Goal: Transaction & Acquisition: Subscribe to service/newsletter

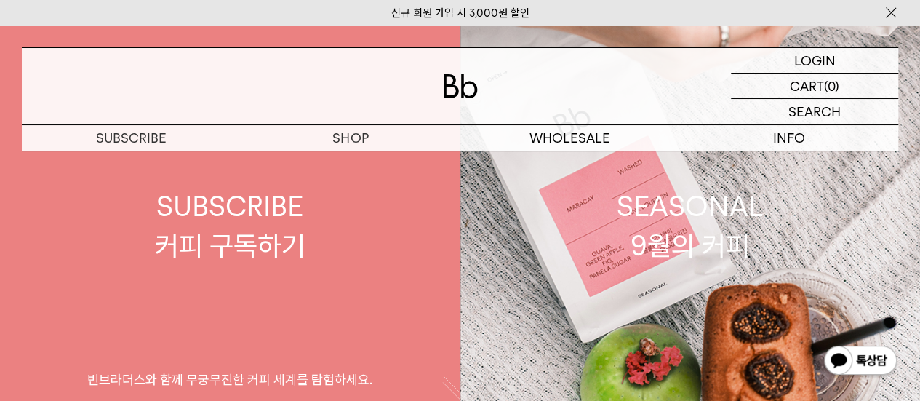
click at [258, 239] on div "SUBSCRIBE 커피 구독하기" at bounding box center [230, 225] width 151 height 77
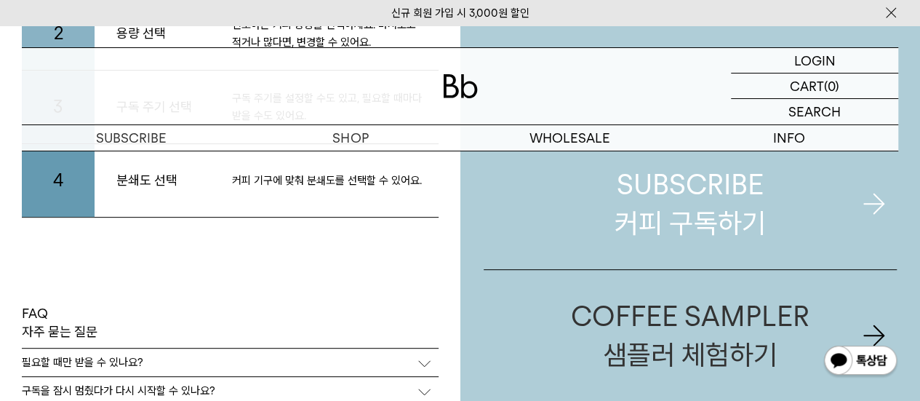
scroll to position [2740, 0]
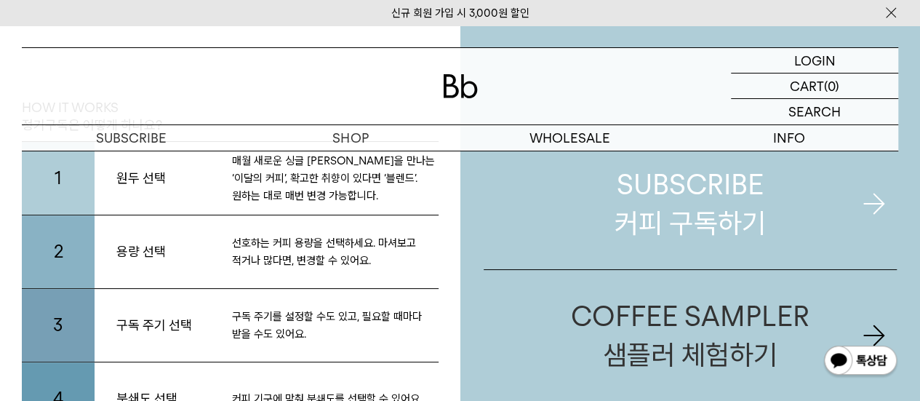
click at [674, 208] on div "SUBSCRIBE 커피 구독하기" at bounding box center [690, 203] width 151 height 77
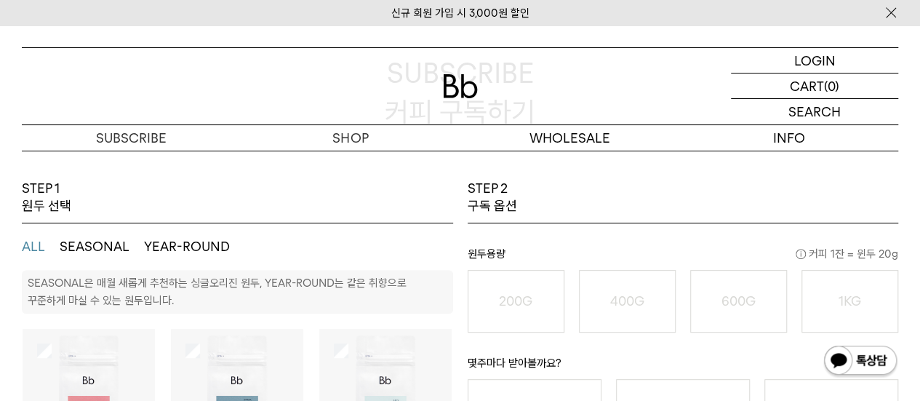
scroll to position [218, 0]
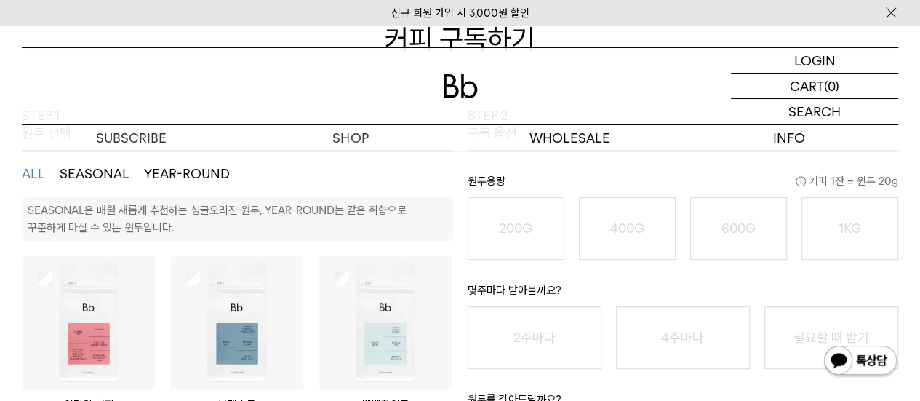
click at [156, 232] on p "SEASONAL은 매월 새롭게 추천하는 싱글오리진 원두, YEAR-ROUND는 같은 취향으로 꾸준하게 마실 수 있는 원두입니다." at bounding box center [217, 219] width 379 height 31
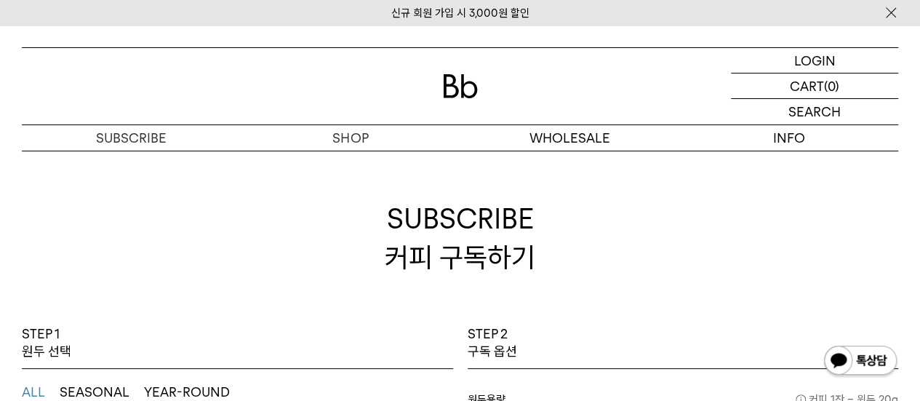
scroll to position [145, 0]
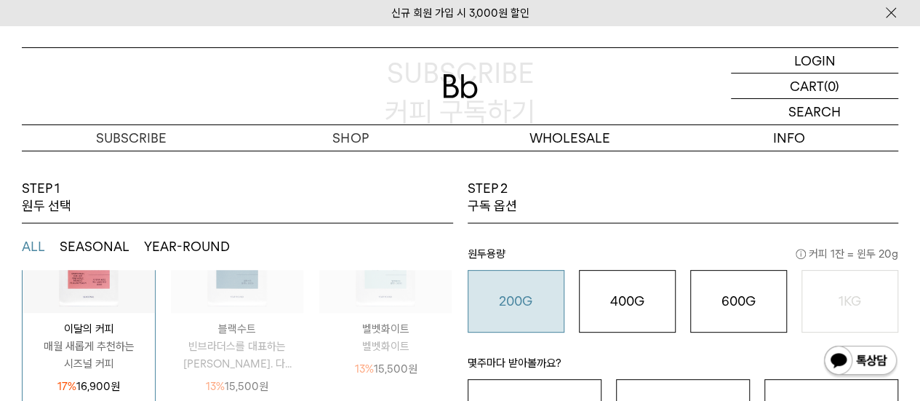
click at [522, 298] on o "200G" at bounding box center [515, 300] width 33 height 15
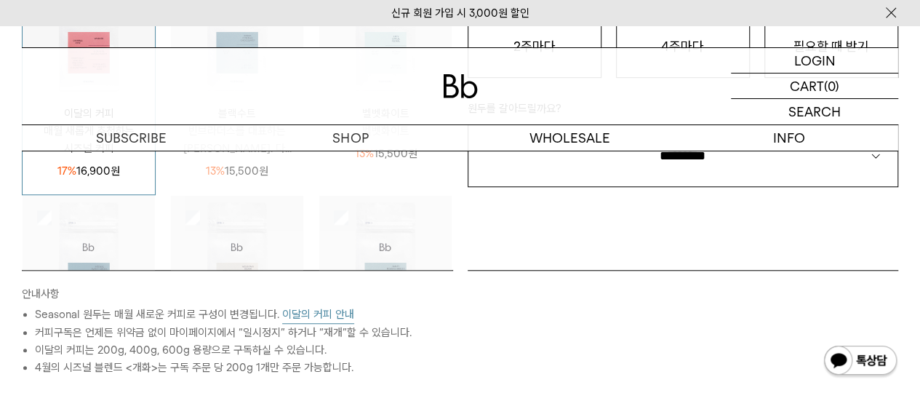
scroll to position [436, 0]
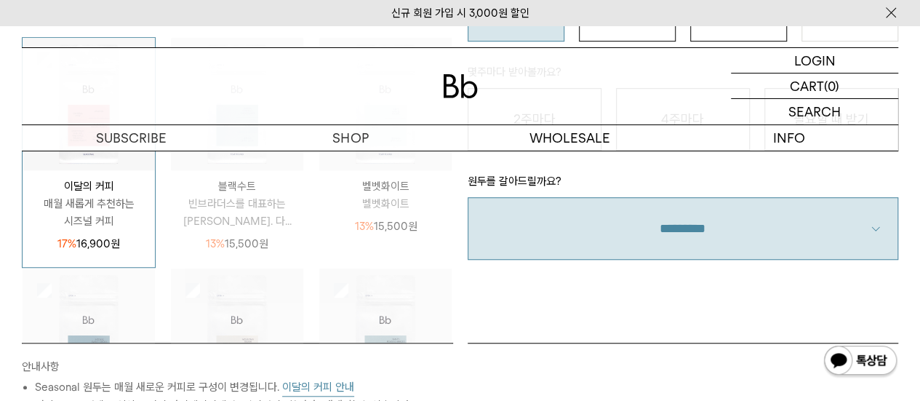
click at [881, 244] on select "**********" at bounding box center [683, 228] width 431 height 63
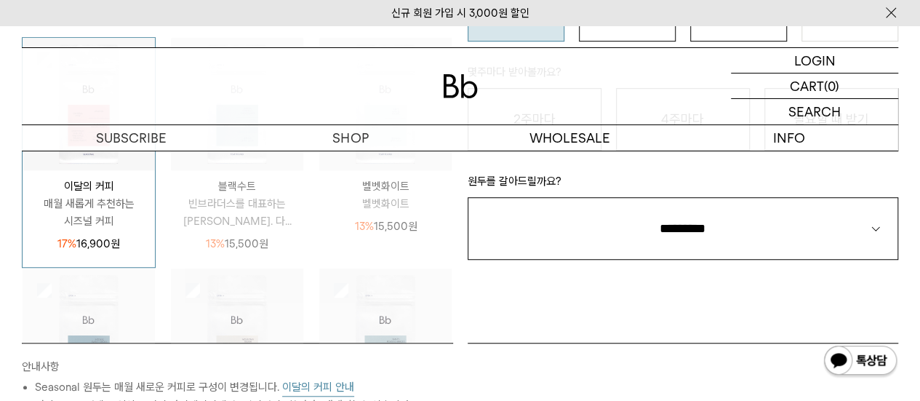
scroll to position [364, 0]
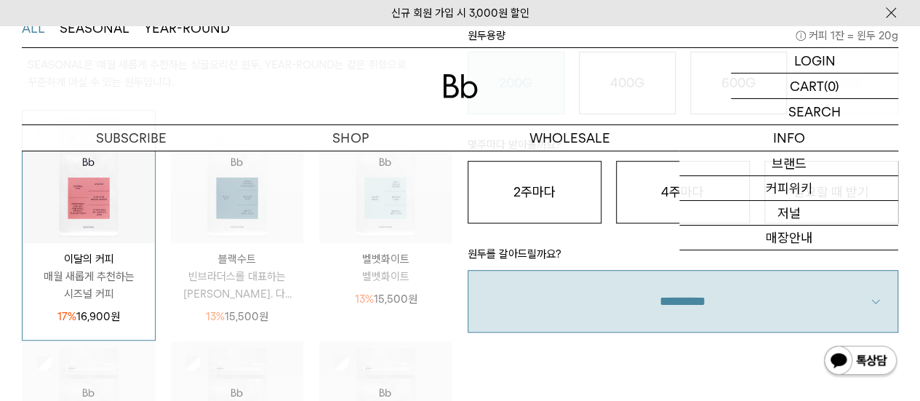
click at [721, 321] on select "**********" at bounding box center [683, 301] width 431 height 63
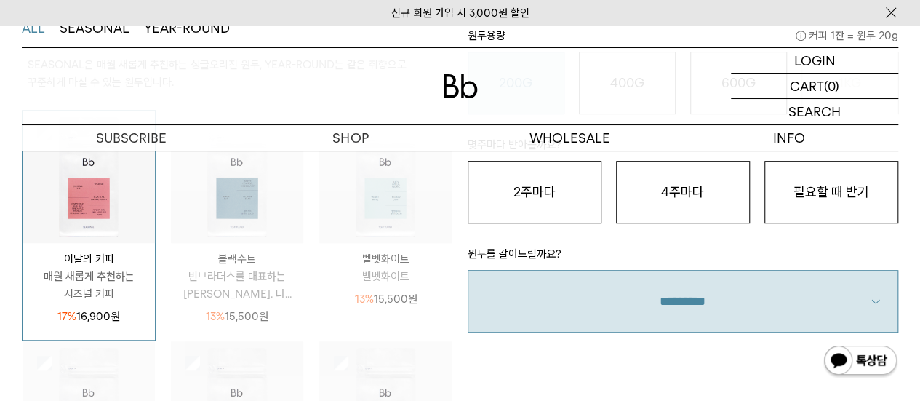
select select "**"
click at [468, 270] on select "**********" at bounding box center [683, 301] width 431 height 63
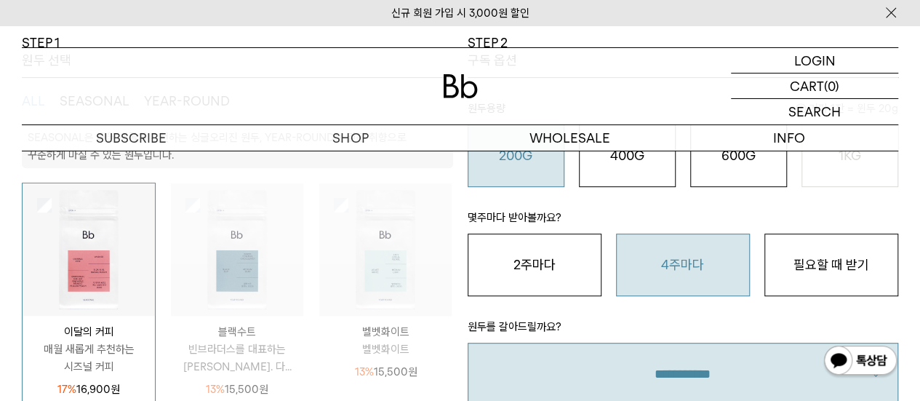
scroll to position [218, 0]
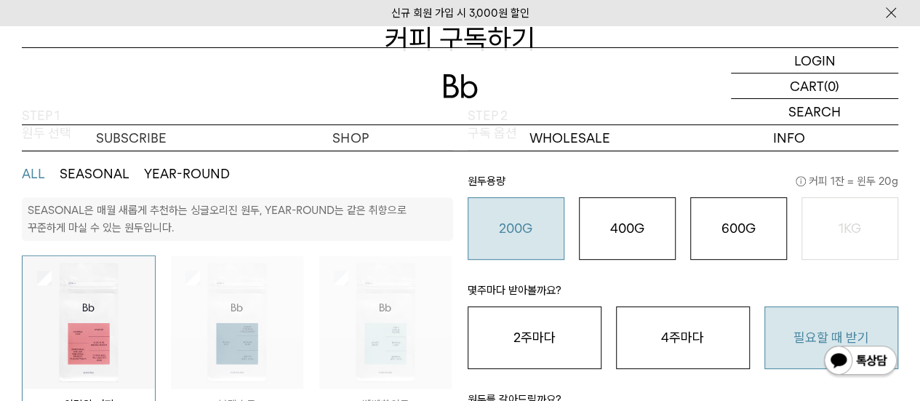
click at [827, 324] on button "필요할 때 받기" at bounding box center [832, 337] width 134 height 63
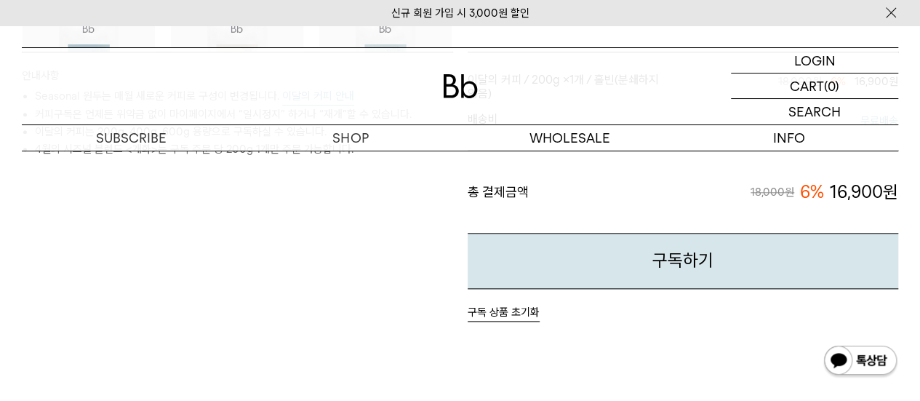
scroll to position [582, 0]
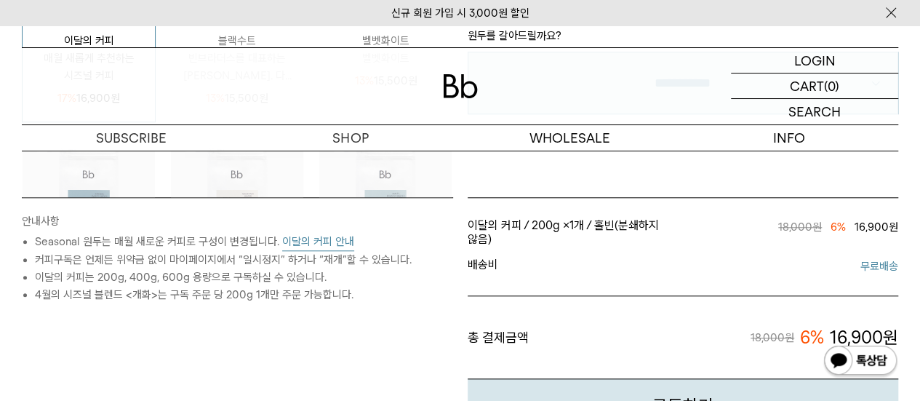
click at [93, 280] on li "이달의 커피는 200g, 400g, 600g 용량으로 구독하실 수 있습니다." at bounding box center [244, 276] width 418 height 17
click at [94, 280] on li "이달의 커피는 200g, 400g, 600g 용량으로 구독하실 수 있습니다." at bounding box center [244, 276] width 418 height 17
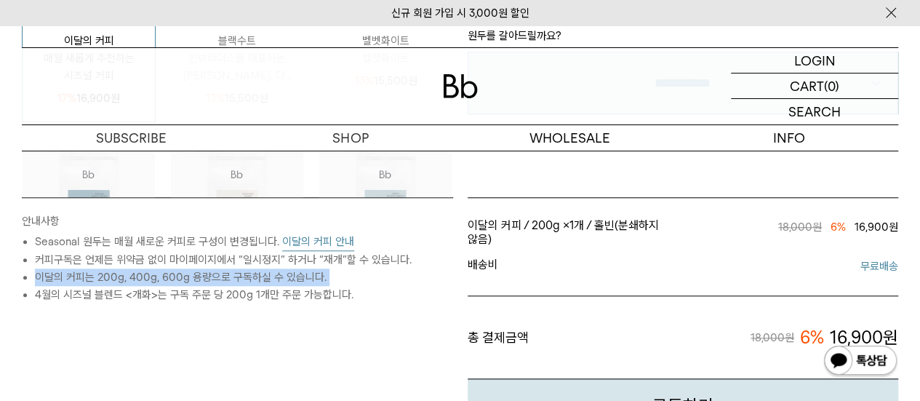
click at [94, 280] on li "이달의 커피는 200g, 400g, 600g 용량으로 구독하실 수 있습니다." at bounding box center [244, 276] width 418 height 17
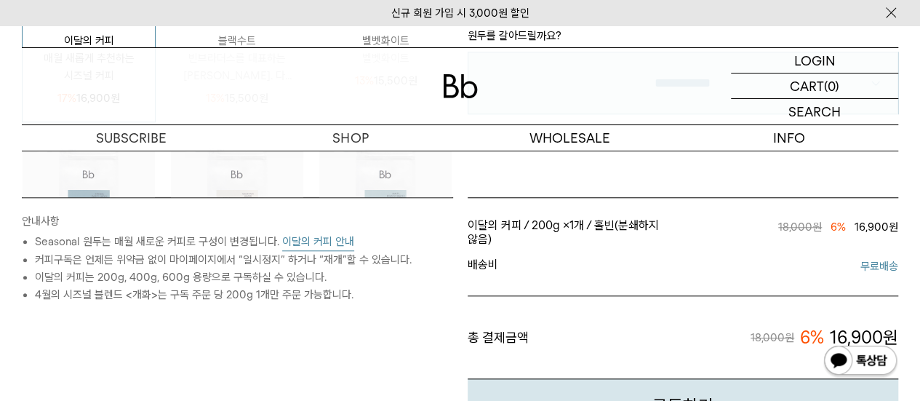
click at [97, 293] on li "4월의 시즈널 블렌드 <개화>는 구독 주문 당 200g 1개만 주문 가능합니다." at bounding box center [244, 294] width 418 height 17
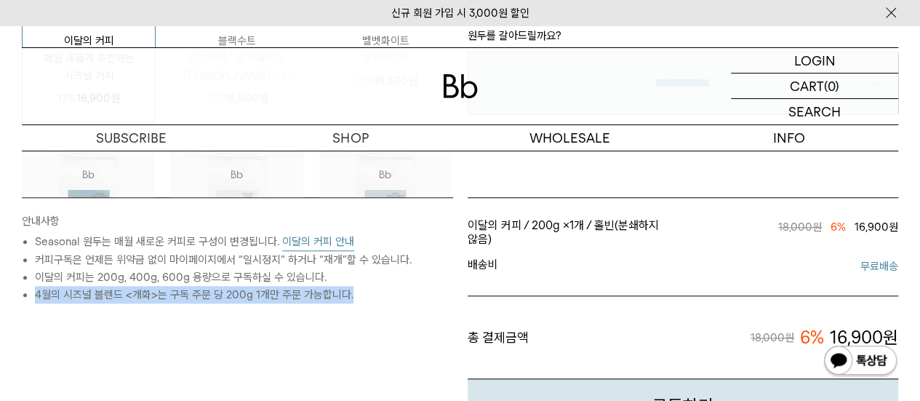
click at [97, 293] on li "4월의 시즈널 블렌드 <개화>는 구독 주문 당 200g 1개만 주문 가능합니다." at bounding box center [244, 294] width 418 height 17
click at [84, 298] on li "4월의 시즈널 블렌드 <개화>는 구독 주문 당 200g 1개만 주문 가능합니다." at bounding box center [244, 294] width 418 height 17
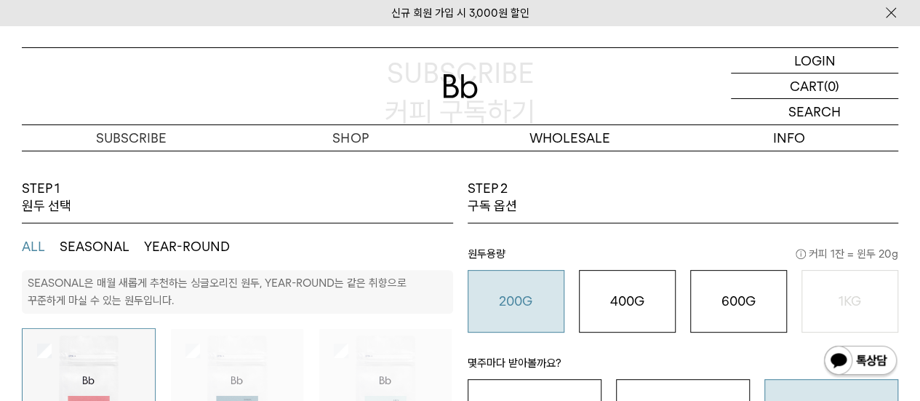
scroll to position [218, 0]
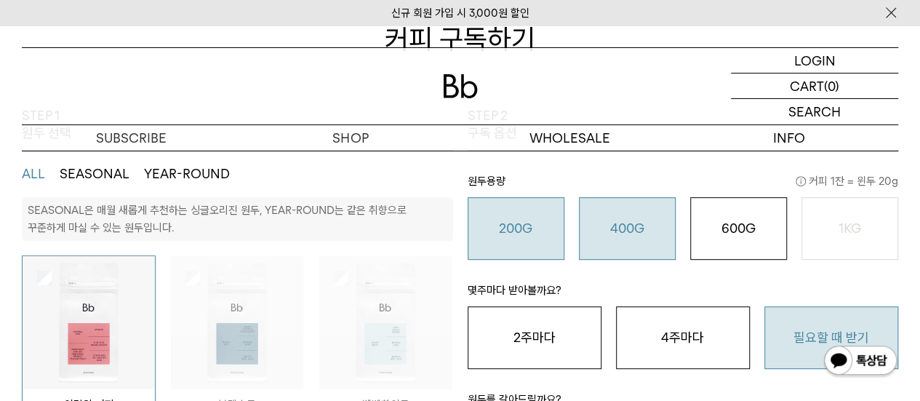
click at [624, 236] on button "400G 31,000 원" at bounding box center [627, 228] width 97 height 63
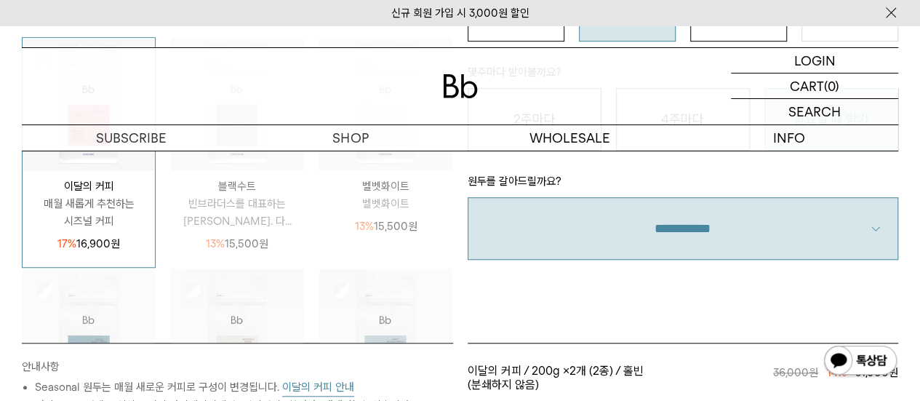
scroll to position [582, 0]
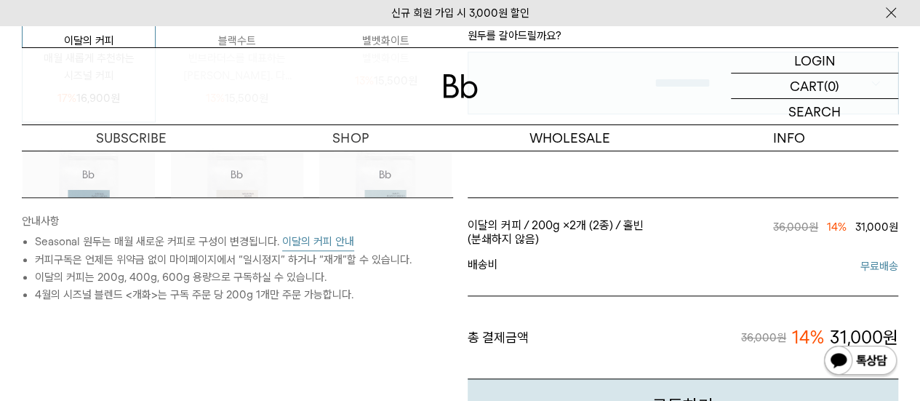
drag, startPoint x: 540, startPoint y: 228, endPoint x: 581, endPoint y: 228, distance: 41.5
click at [581, 228] on span "이달의 커피 / 200g × 2개 (2종) / 홀빈(분쇄하지 않음) / 필요할 때 받기" at bounding box center [575, 232] width 215 height 28
click at [582, 228] on span "2개 (2종)" at bounding box center [592, 225] width 44 height 14
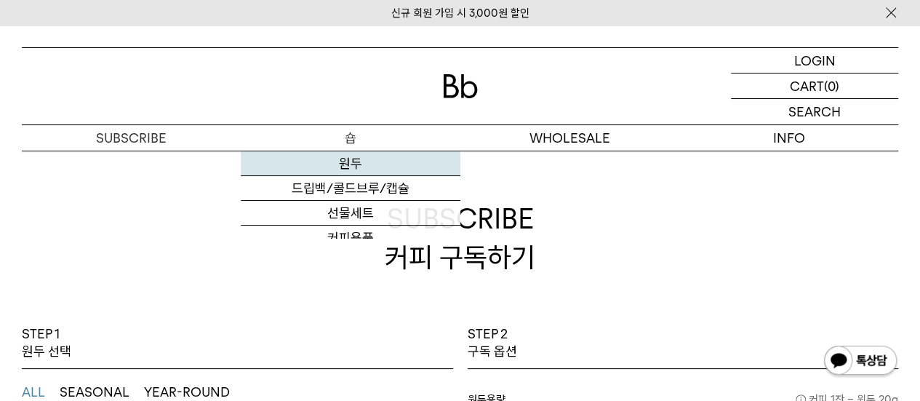
scroll to position [145, 0]
